Goal: Information Seeking & Learning: Check status

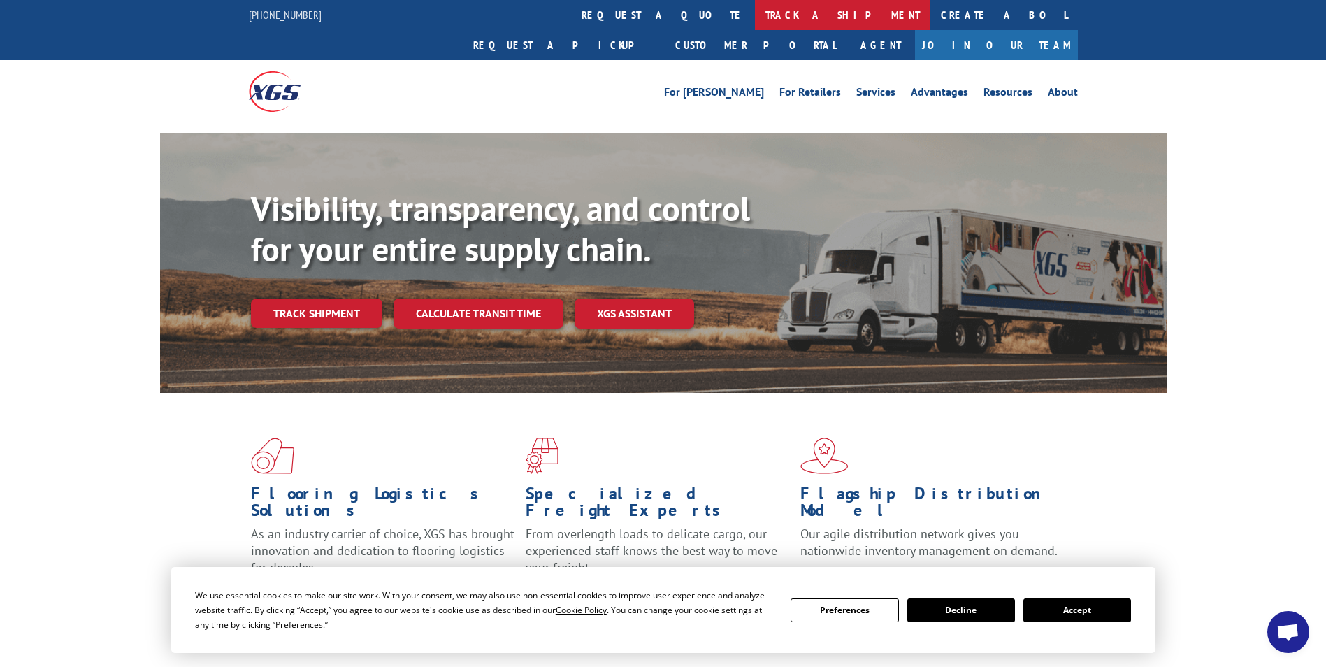
click at [755, 11] on link "track a shipment" at bounding box center [842, 15] width 175 height 30
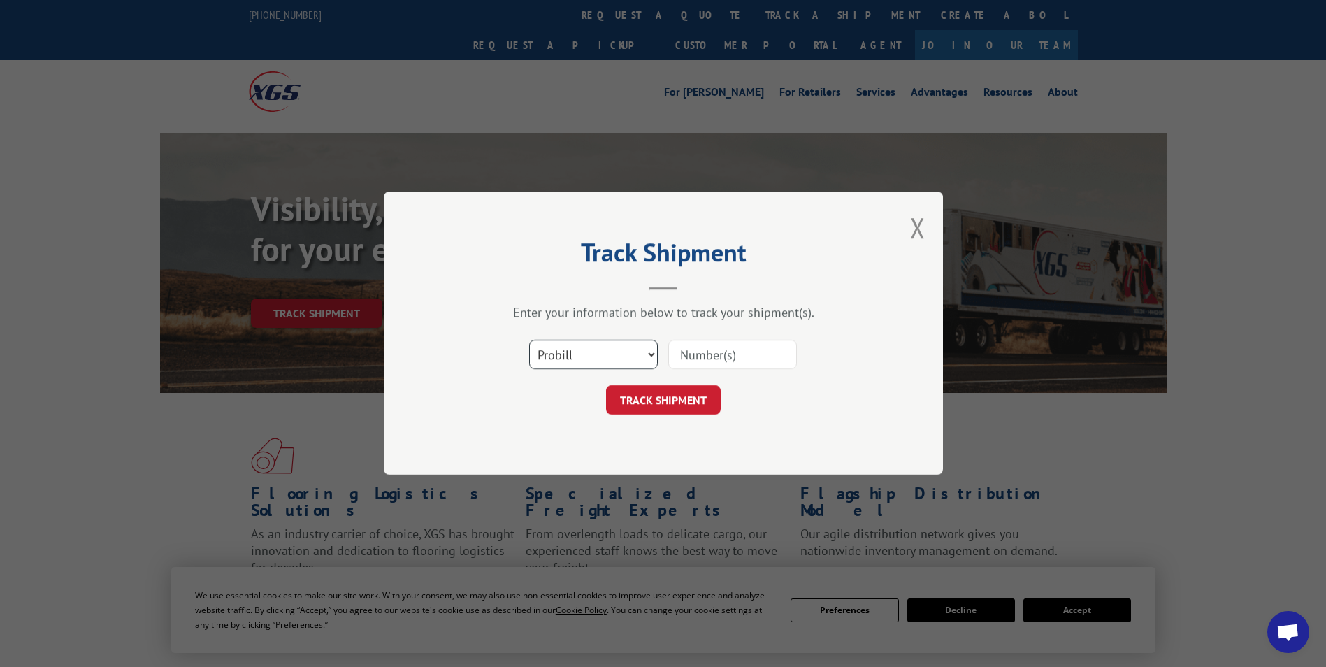
click at [577, 352] on select "Select category... Probill BOL PO" at bounding box center [593, 354] width 129 height 29
select select "bol"
click at [529, 340] on select "Select category... Probill BOL PO" at bounding box center [593, 354] width 129 height 29
click at [680, 350] on input at bounding box center [732, 354] width 129 height 29
type input "7043205"
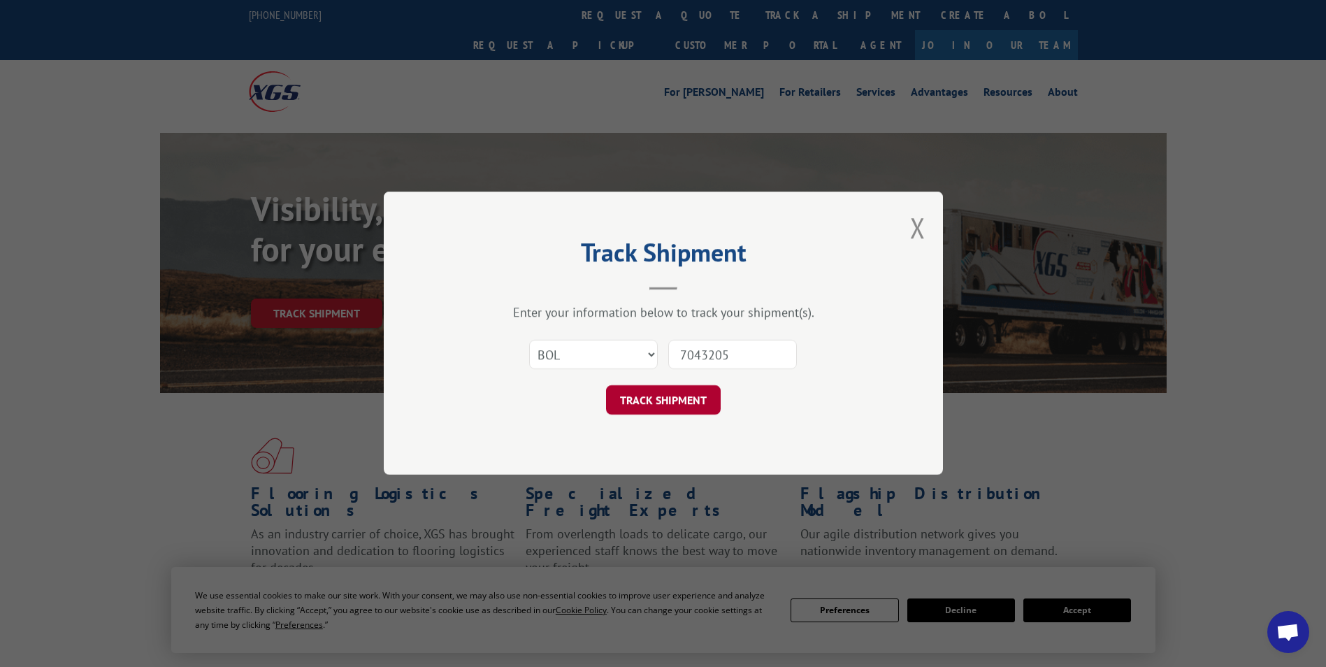
click at [665, 407] on button "TRACK SHIPMENT" at bounding box center [663, 400] width 115 height 29
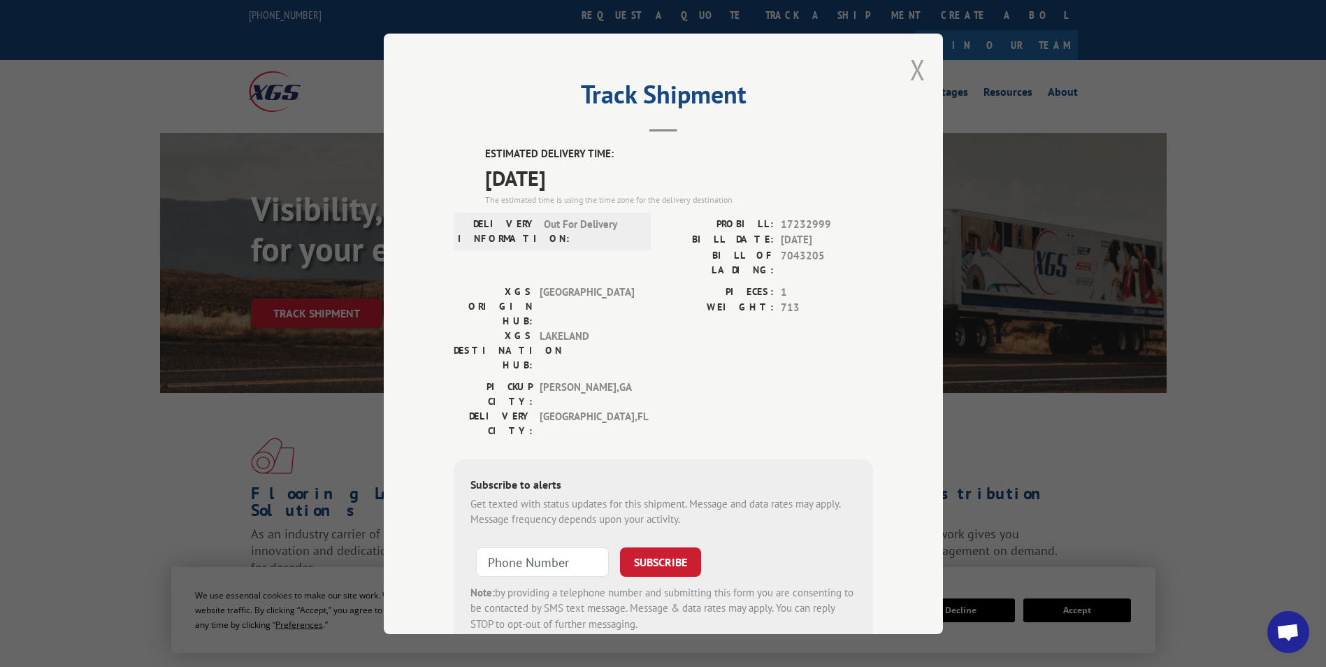
click at [911, 68] on button "Close modal" at bounding box center [917, 69] width 15 height 37
